Goal: Find contact information: Find contact information

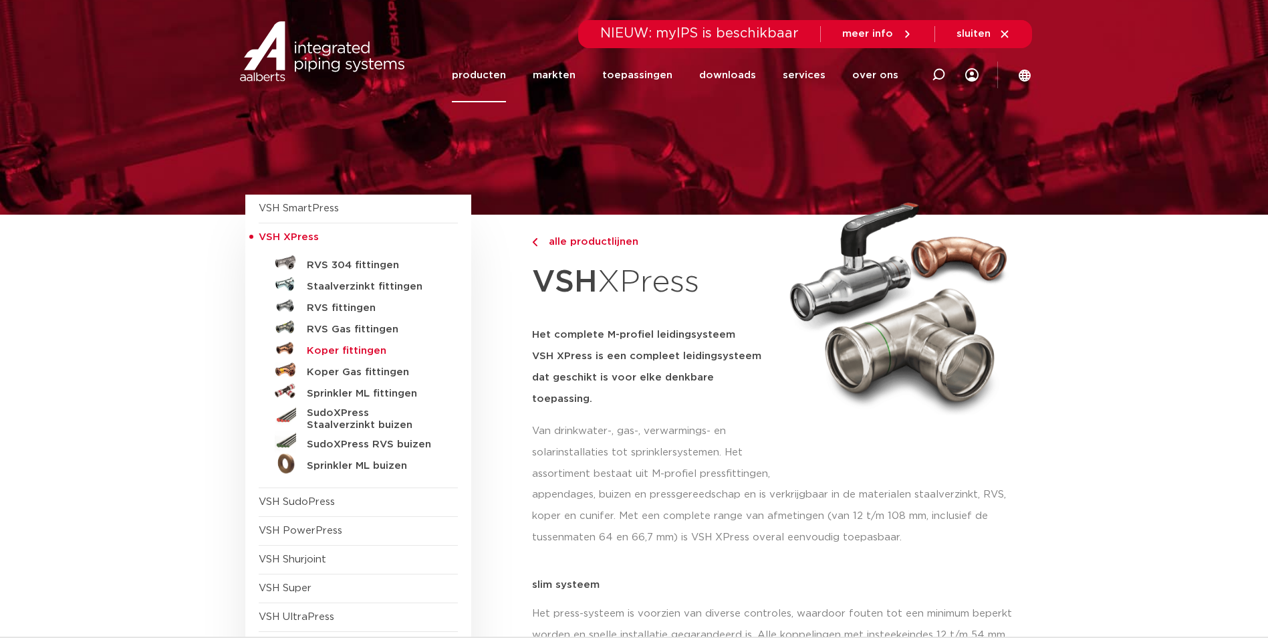
click at [334, 350] on h5 "Koper fittingen" at bounding box center [373, 351] width 132 height 12
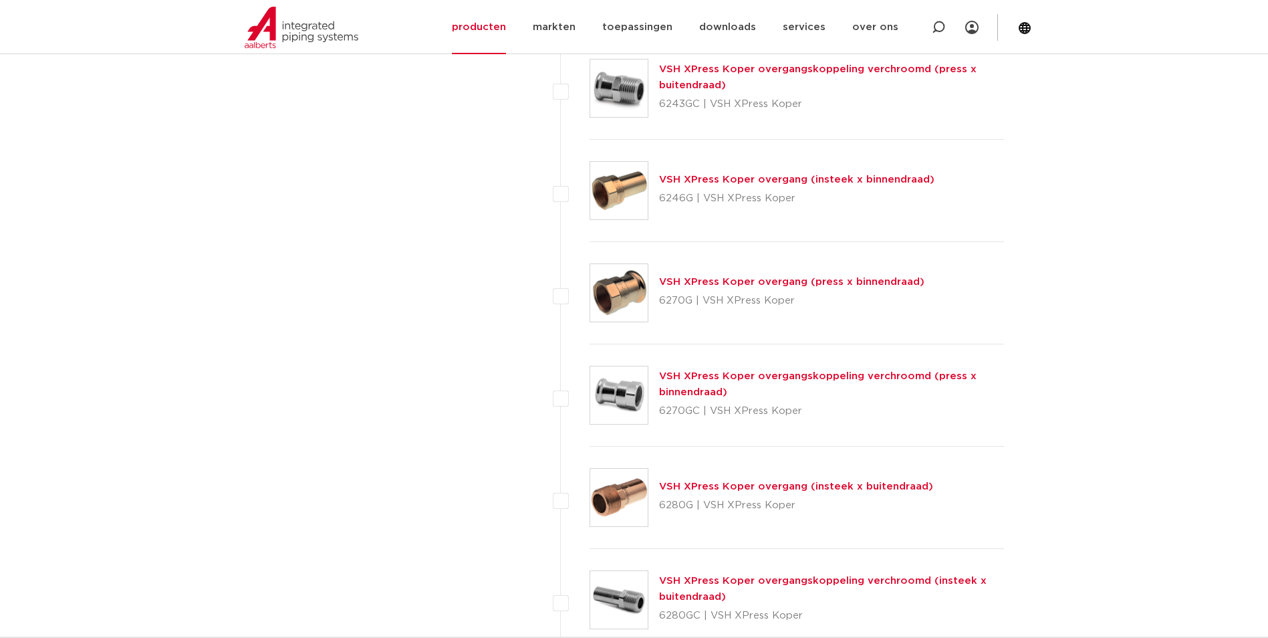
scroll to position [1070, 0]
click at [780, 283] on link "VSH XPress Koper overgang (press x binnendraad)" at bounding box center [791, 282] width 265 height 10
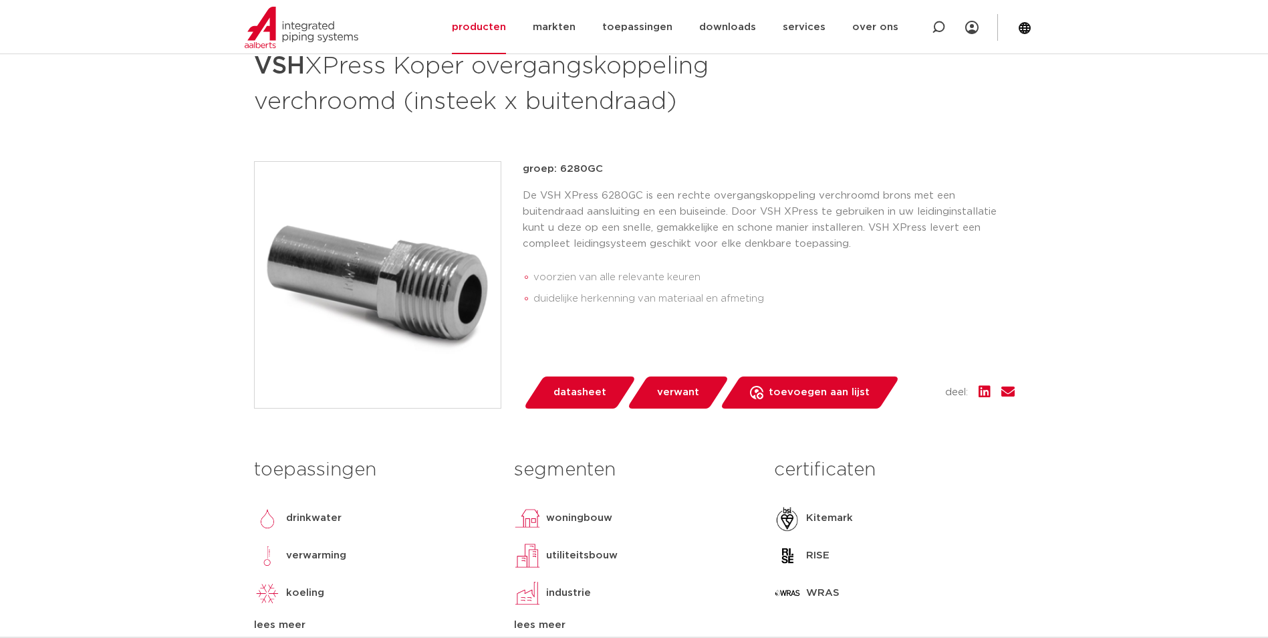
scroll to position [267, 0]
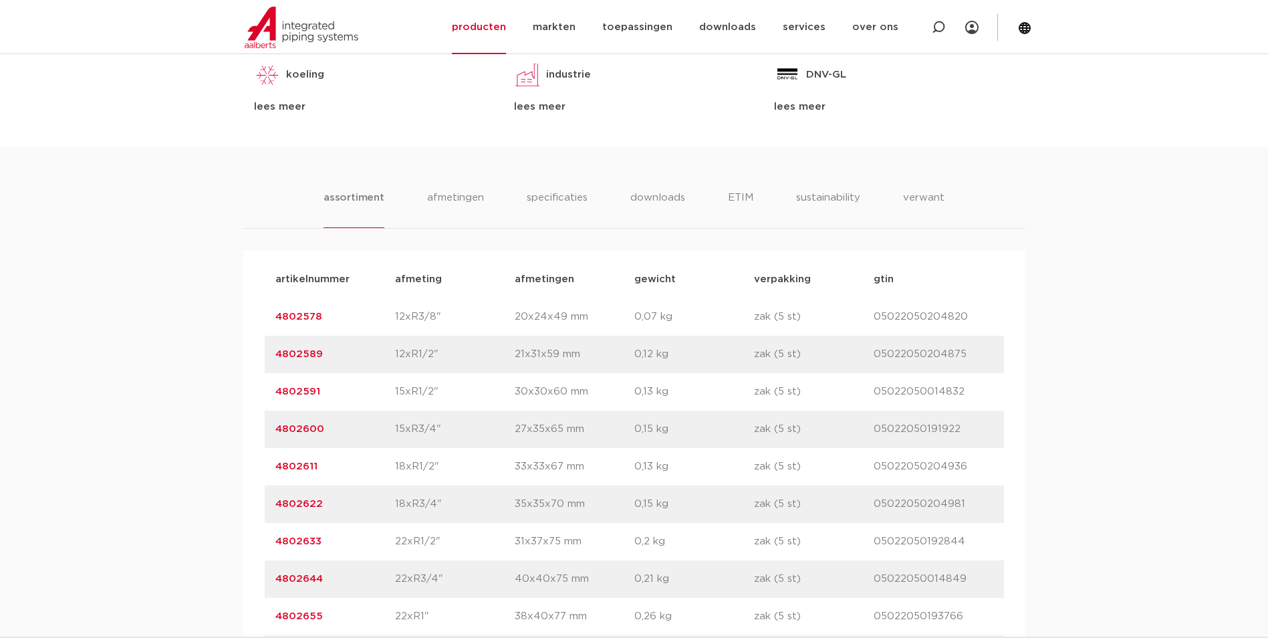
scroll to position [735, 0]
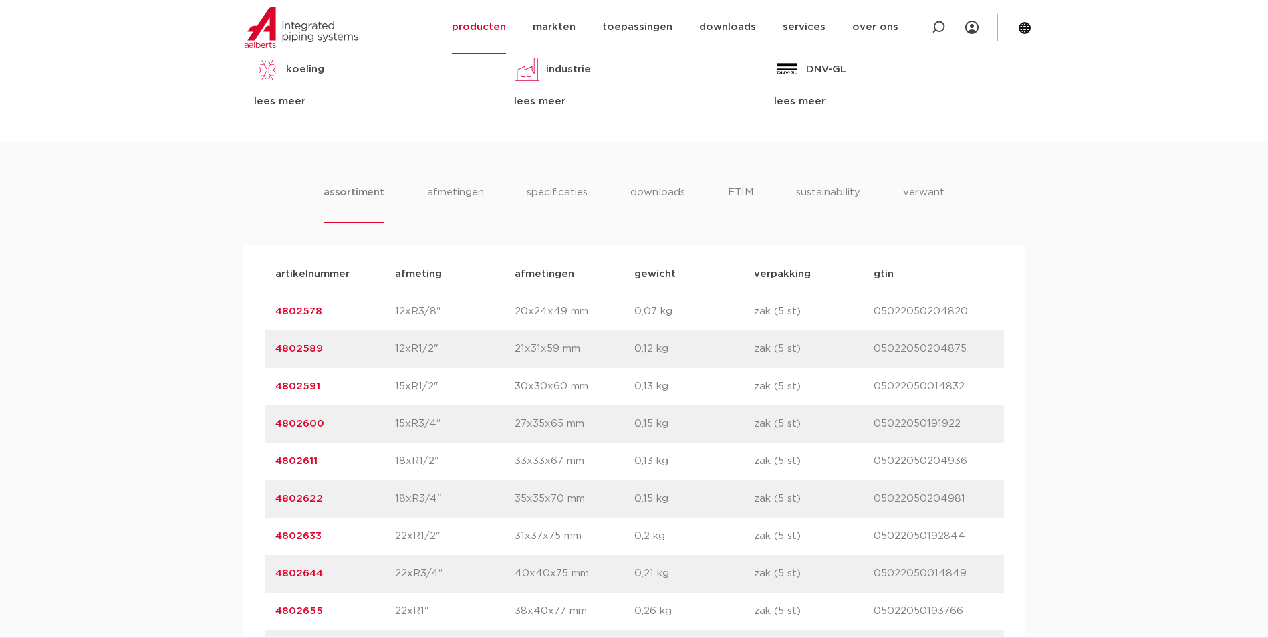
click at [309, 346] on link "4802589" at bounding box center [298, 349] width 47 height 10
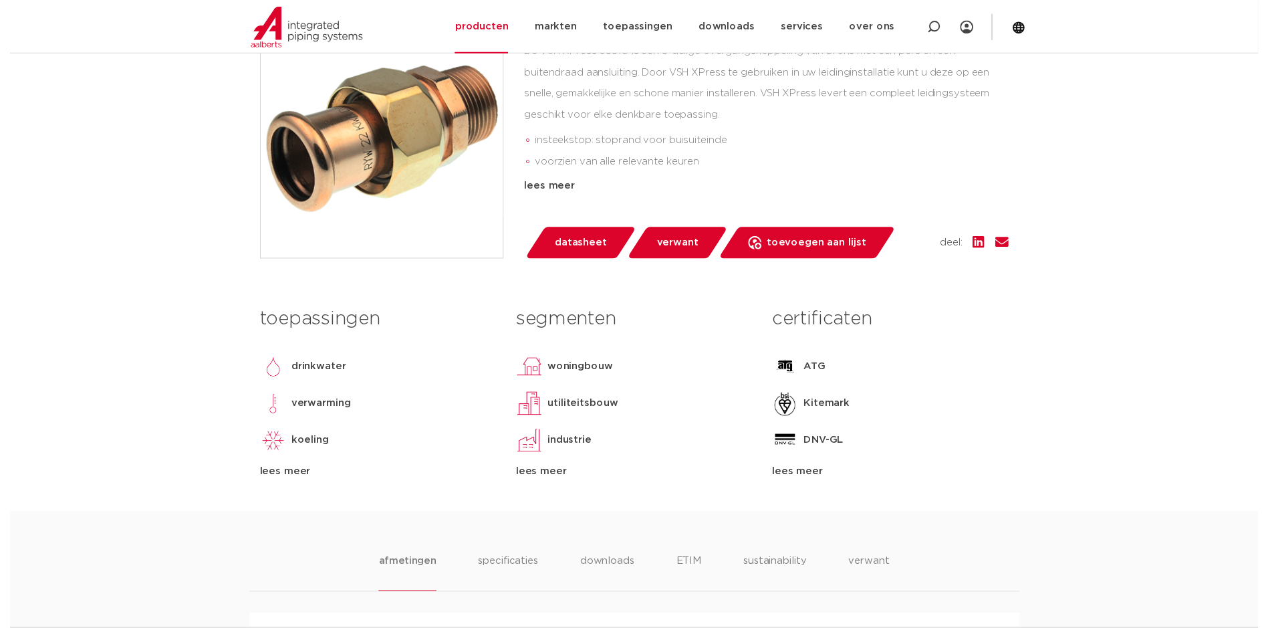
scroll to position [334, 0]
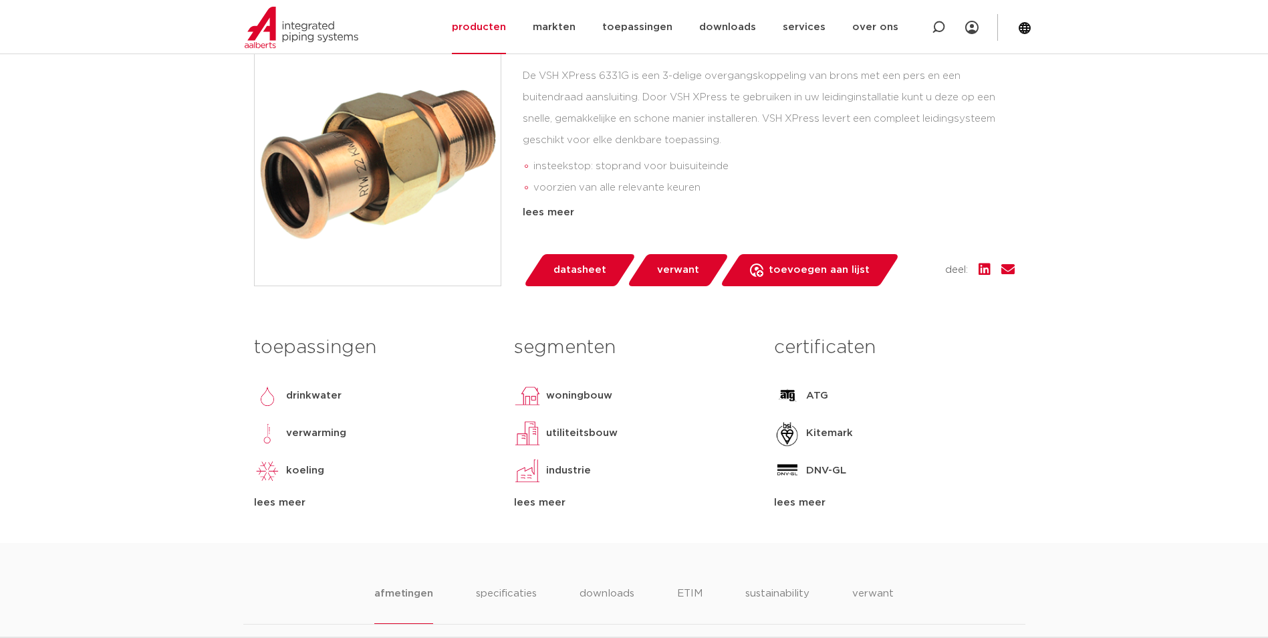
click at [585, 265] on span "datasheet" at bounding box center [579, 269] width 53 height 21
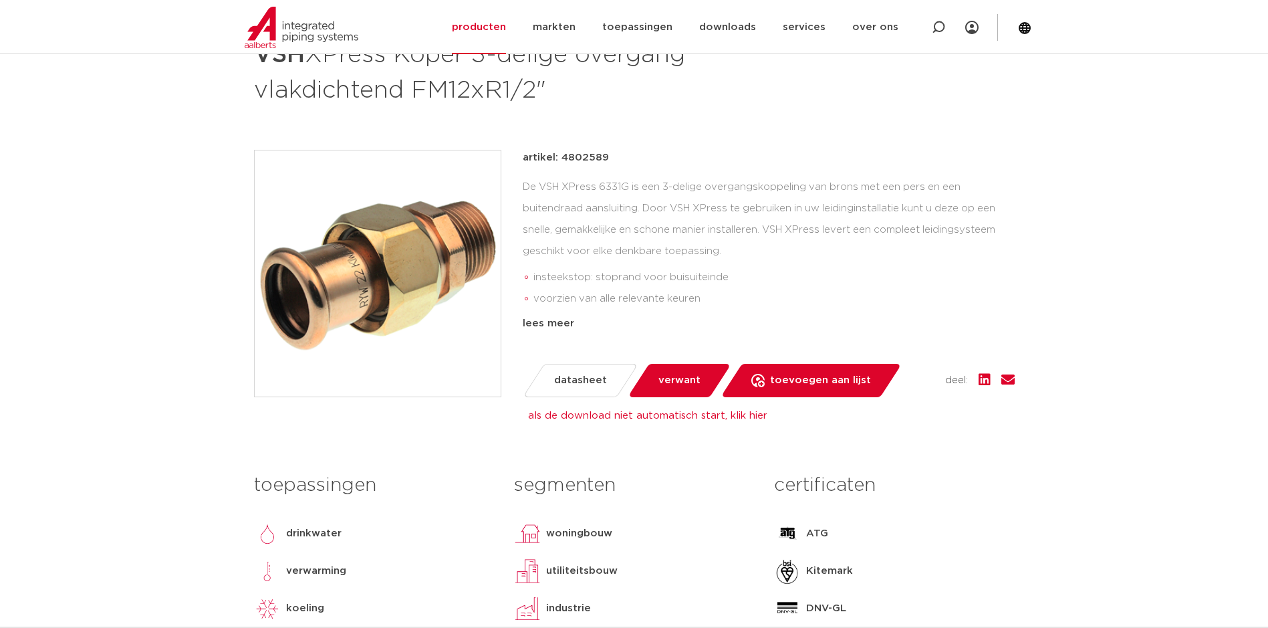
scroll to position [134, 0]
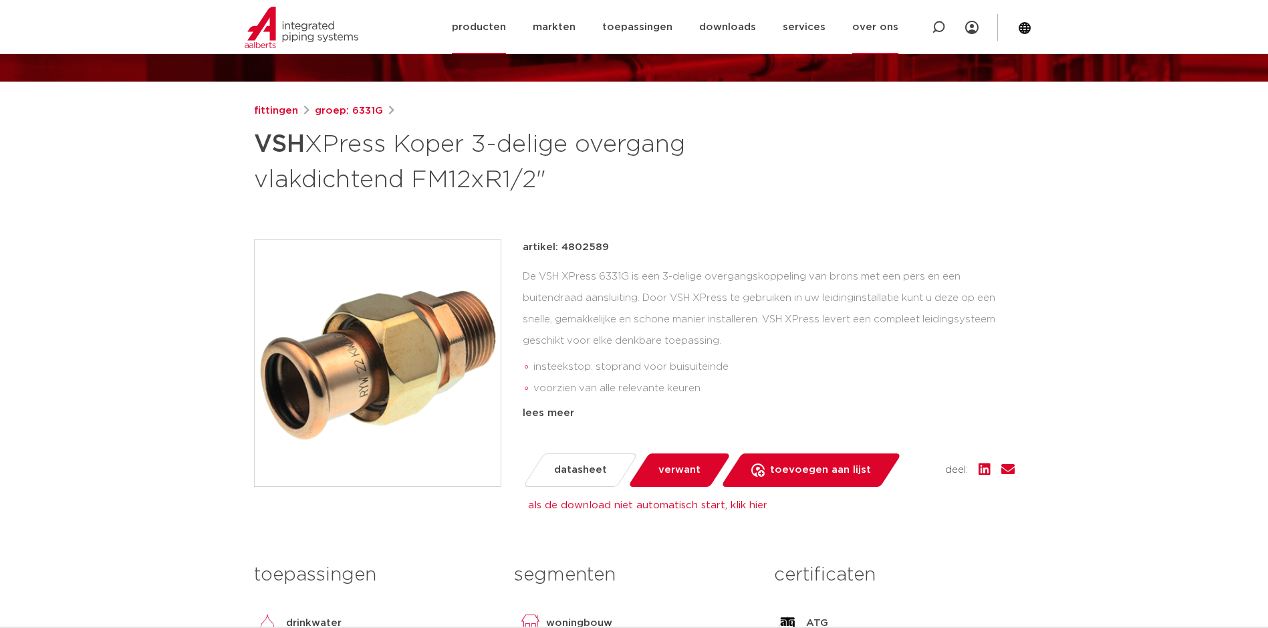
click at [864, 30] on link "over ons" at bounding box center [875, 27] width 46 height 54
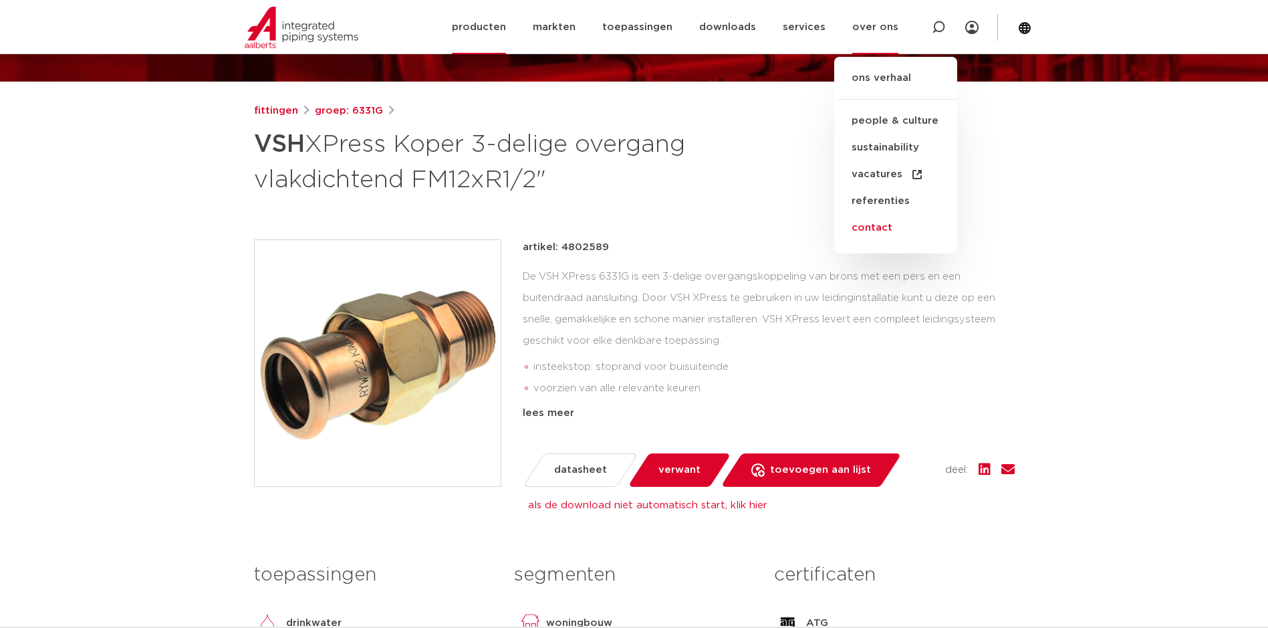
click at [862, 229] on link "contact" at bounding box center [895, 228] width 123 height 27
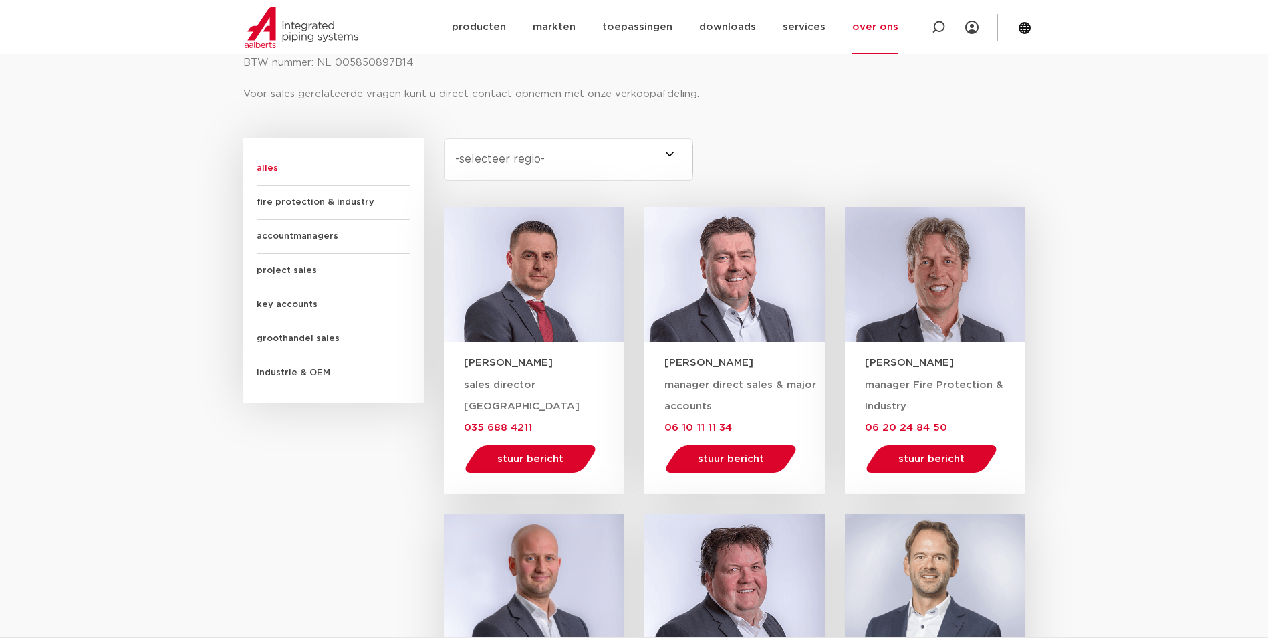
scroll to position [735, 0]
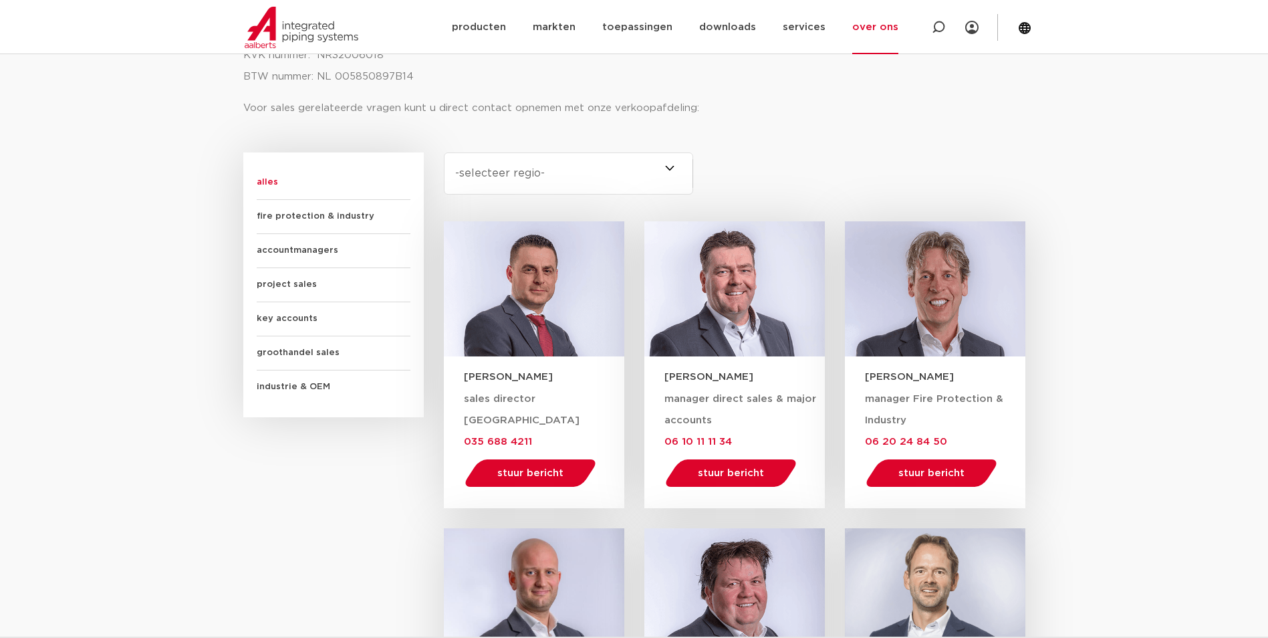
click at [283, 281] on span "project sales" at bounding box center [334, 285] width 154 height 34
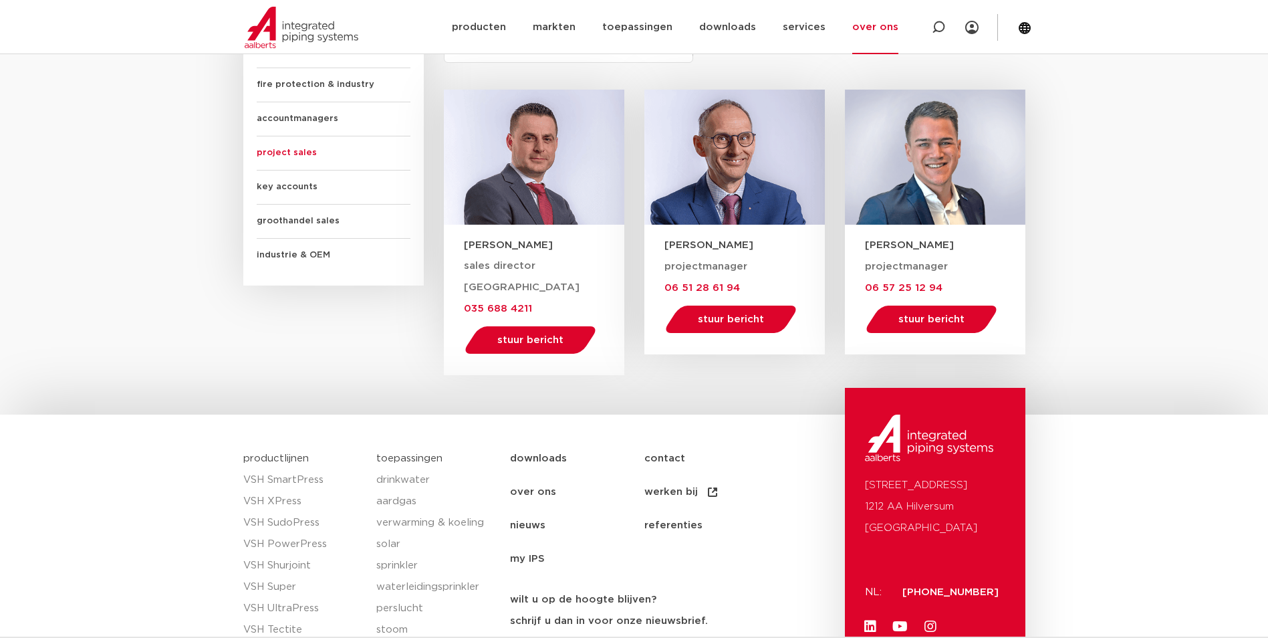
scroll to position [869, 0]
